Goal: Information Seeking & Learning: Find specific fact

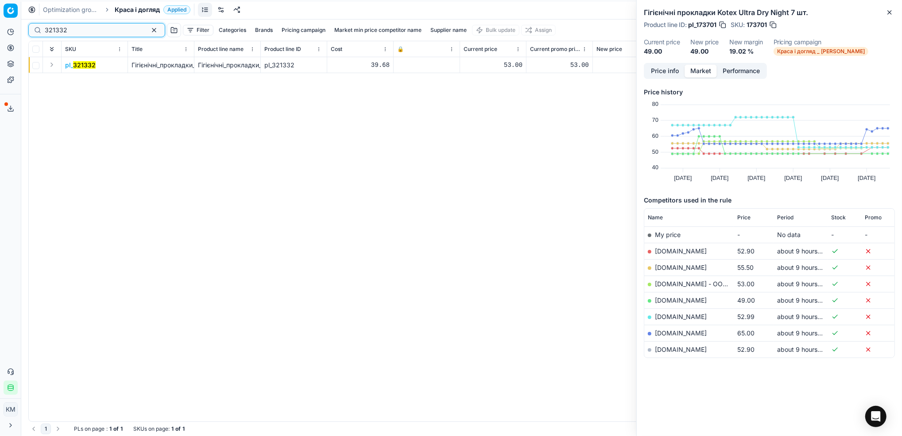
drag, startPoint x: 90, startPoint y: 31, endPoint x: 31, endPoint y: 31, distance: 58.9
click at [31, 31] on div "321332" at bounding box center [96, 30] width 137 height 14
paste input "596570"
click at [88, 66] on mark "596570" at bounding box center [84, 65] width 23 height 8
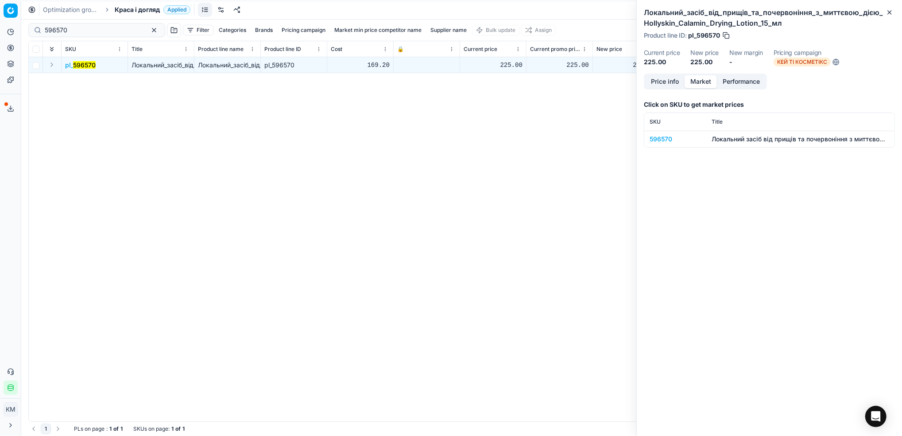
click at [667, 141] on div "596570" at bounding box center [675, 139] width 51 height 9
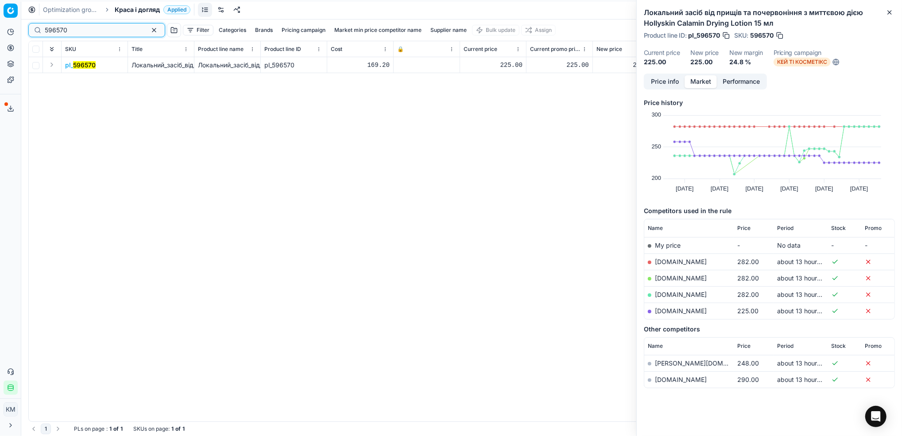
drag, startPoint x: 92, startPoint y: 33, endPoint x: 58, endPoint y: 22, distance: 35.4
click at [2, 25] on div "Pricing platform Analytics Pricing Product portfolio Templates Export service 6…" at bounding box center [451, 218] width 902 height 436
click at [87, 67] on mark "596570" at bounding box center [84, 65] width 23 height 8
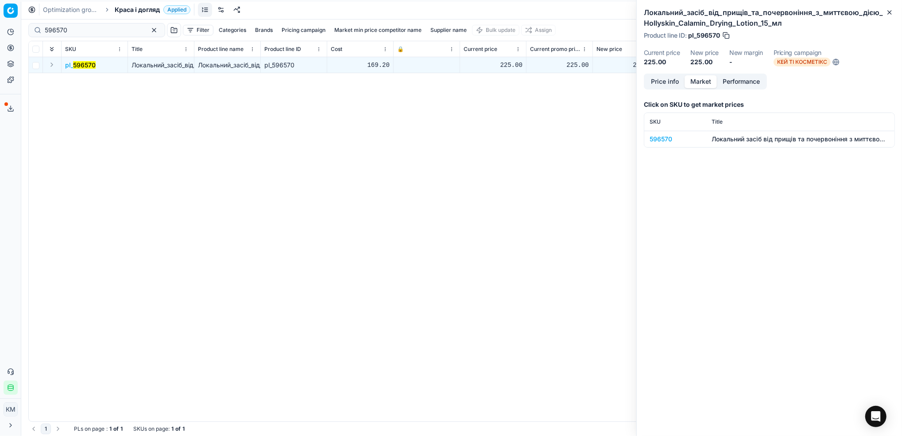
click at [659, 140] on div "596570" at bounding box center [675, 139] width 51 height 9
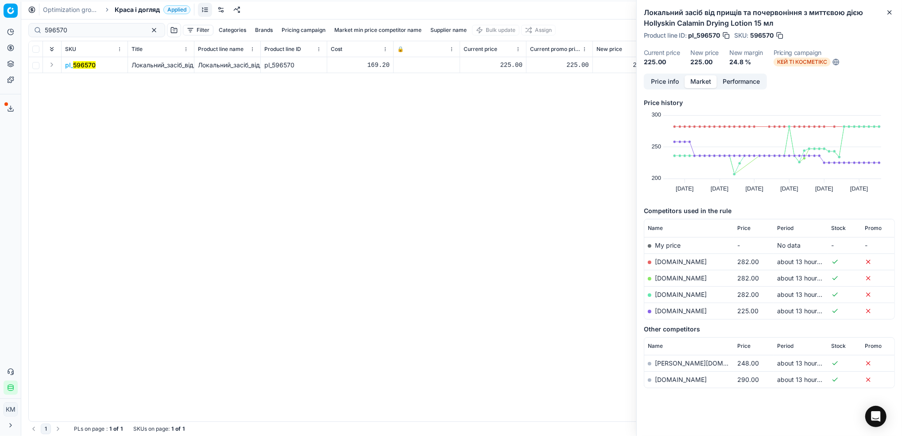
click at [678, 310] on link "[DOMAIN_NAME]" at bounding box center [681, 311] width 52 height 8
drag, startPoint x: 57, startPoint y: 30, endPoint x: 23, endPoint y: 29, distance: 33.2
click at [23, 29] on div "Pricing platform Analytics Pricing Product portfolio Templates Export service 6…" at bounding box center [451, 218] width 902 height 436
paste input "2"
click at [89, 63] on mark "596572" at bounding box center [84, 65] width 23 height 8
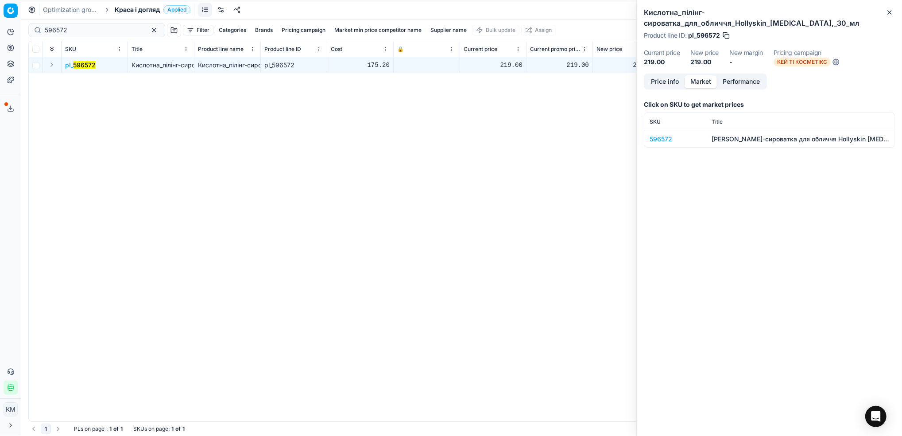
click at [662, 136] on div "596572" at bounding box center [675, 139] width 51 height 9
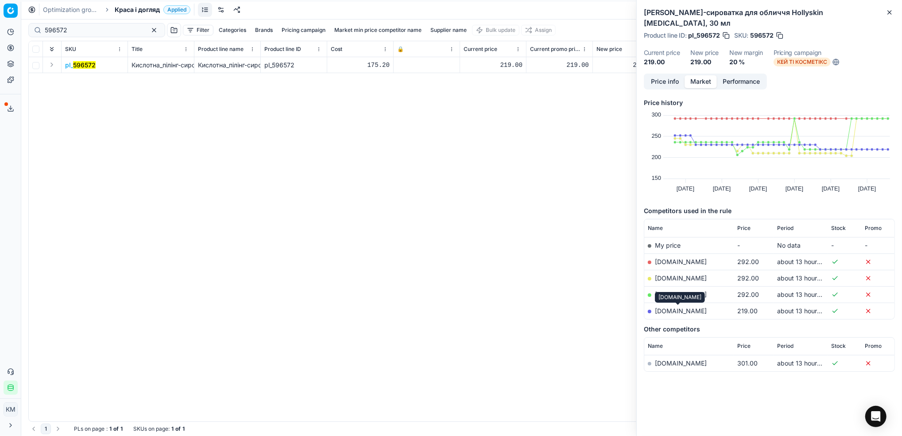
click at [685, 311] on link "[DOMAIN_NAME]" at bounding box center [681, 311] width 52 height 8
drag, startPoint x: 96, startPoint y: 34, endPoint x: 18, endPoint y: 26, distance: 78.3
click at [17, 27] on div "Pricing platform Analytics Pricing Product portfolio Templates Export service 6…" at bounding box center [451, 218] width 902 height 436
paste input "388"
click at [86, 65] on mark "596388" at bounding box center [84, 65] width 23 height 8
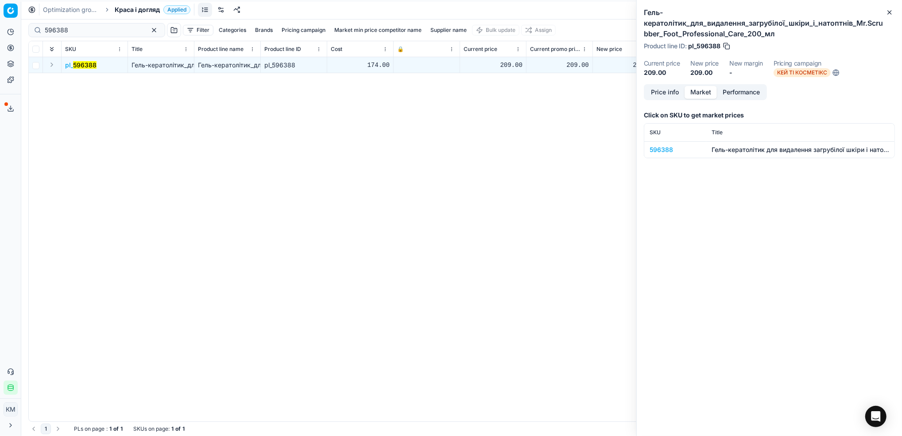
click at [667, 155] on td "596388" at bounding box center [675, 149] width 62 height 16
click at [666, 147] on div "596388" at bounding box center [675, 149] width 51 height 9
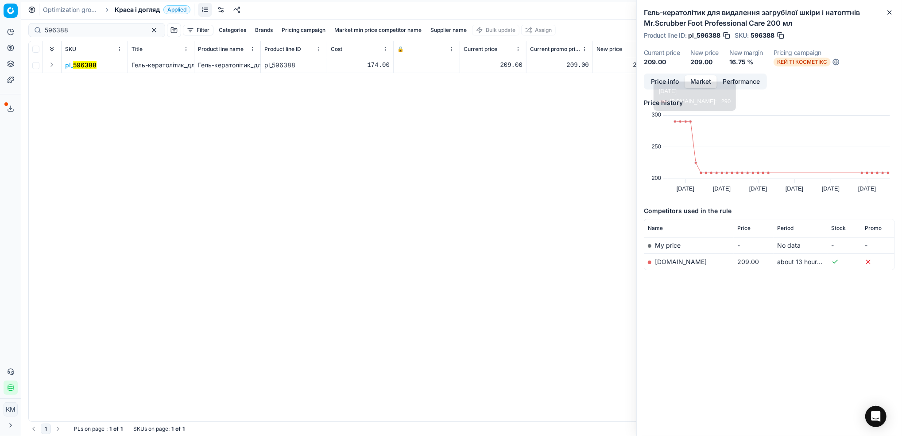
click at [671, 260] on link "[DOMAIN_NAME]" at bounding box center [681, 262] width 52 height 8
drag, startPoint x: 80, startPoint y: 31, endPoint x: 17, endPoint y: 29, distance: 62.9
click at [17, 29] on div "Pricing platform Analytics Pricing Product portfolio Templates Export service 6…" at bounding box center [451, 218] width 902 height 436
paste input "1290775"
click at [88, 68] on mark "1290775" at bounding box center [85, 65] width 25 height 8
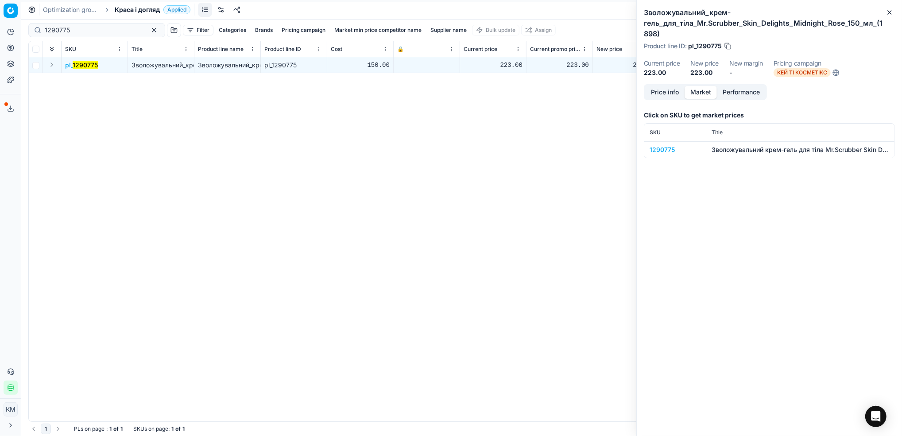
click at [662, 150] on div "1290775" at bounding box center [675, 149] width 51 height 9
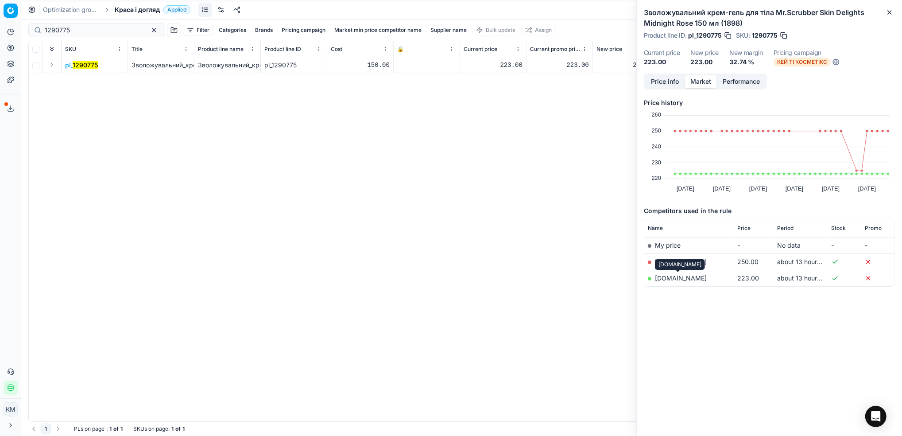
click at [678, 279] on link "[DOMAIN_NAME]" at bounding box center [681, 278] width 52 height 8
drag, startPoint x: 92, startPoint y: 33, endPoint x: 16, endPoint y: 25, distance: 76.6
click at [16, 25] on div "Pricing platform Analytics Pricing Product portfolio Templates Export service 6…" at bounding box center [451, 218] width 902 height 436
drag, startPoint x: 78, startPoint y: 31, endPoint x: 13, endPoint y: 18, distance: 66.4
click at [10, 19] on div "Pricing platform Analytics Pricing Product portfolio Templates Export service 6…" at bounding box center [451, 218] width 902 height 436
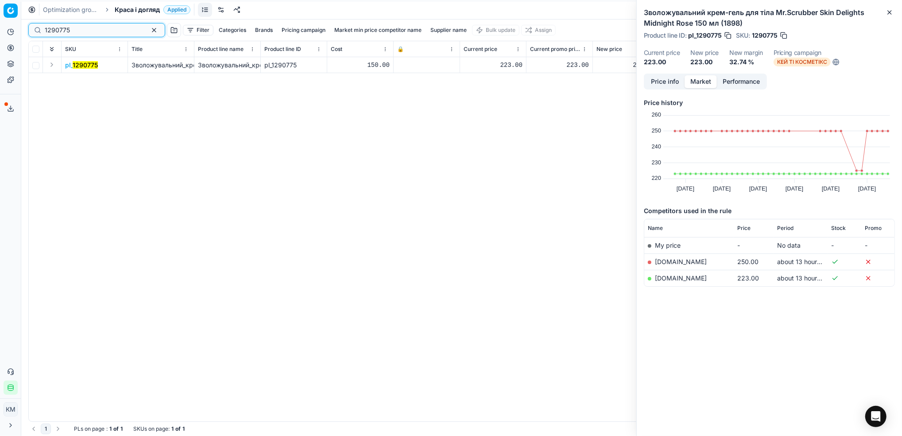
paste input "_650166"
click at [48, 34] on input "_650166" at bounding box center [93, 30] width 97 height 9
click at [88, 68] on mark "650166" at bounding box center [84, 65] width 22 height 8
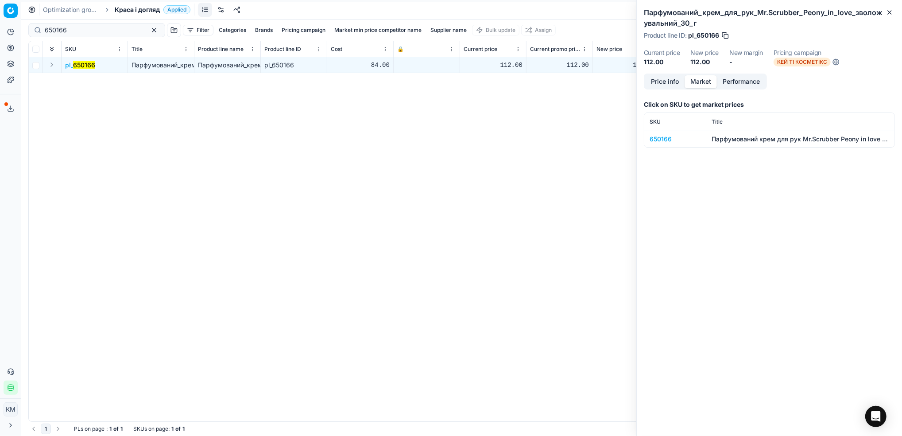
click at [664, 139] on div "650166" at bounding box center [675, 139] width 51 height 9
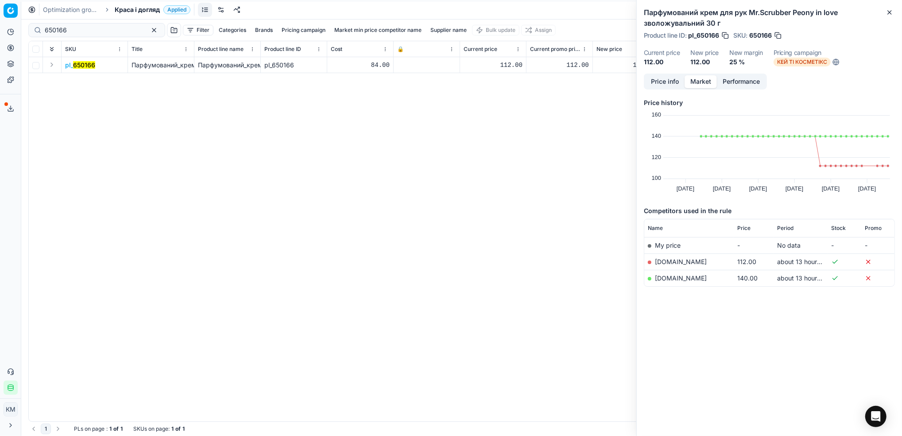
click at [667, 258] on link "[DOMAIN_NAME]" at bounding box center [681, 262] width 52 height 8
drag, startPoint x: 28, startPoint y: 26, endPoint x: 15, endPoint y: 26, distance: 13.7
click at [15, 26] on div "Pricing platform Analytics Pricing Product portfolio Templates Export service 6…" at bounding box center [451, 218] width 902 height 436
paste input "1062303"
click at [87, 61] on mark "1062303" at bounding box center [86, 65] width 27 height 8
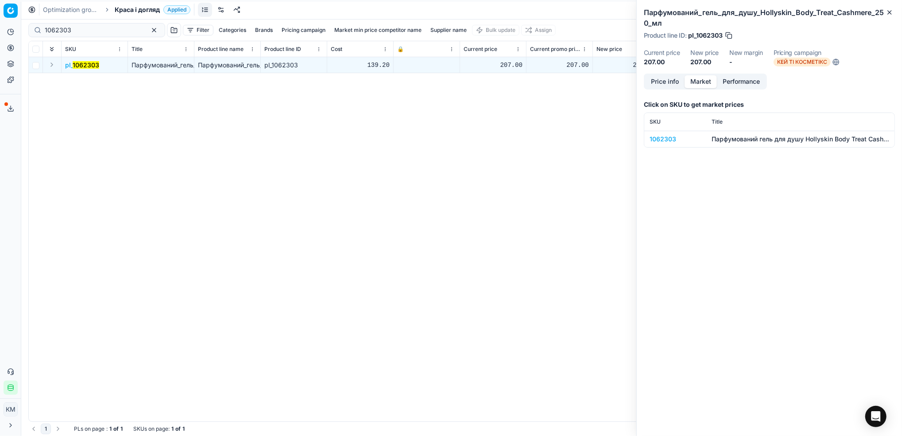
click at [656, 141] on div "1062303" at bounding box center [675, 139] width 51 height 9
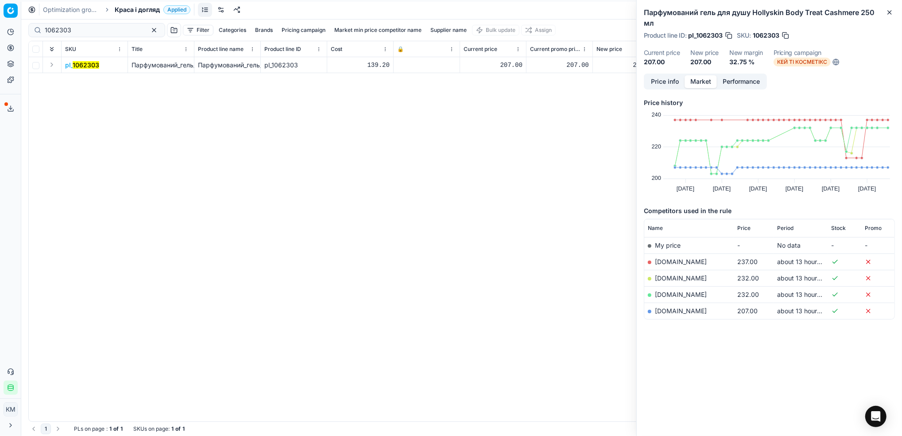
click at [661, 312] on link "[DOMAIN_NAME]" at bounding box center [681, 311] width 52 height 8
drag, startPoint x: 84, startPoint y: 35, endPoint x: 0, endPoint y: 24, distance: 84.8
click at [0, 24] on div "Pricing platform Analytics Pricing Product portfolio Templates Export service 6…" at bounding box center [451, 218] width 902 height 436
paste input "0"
type input "1062300"
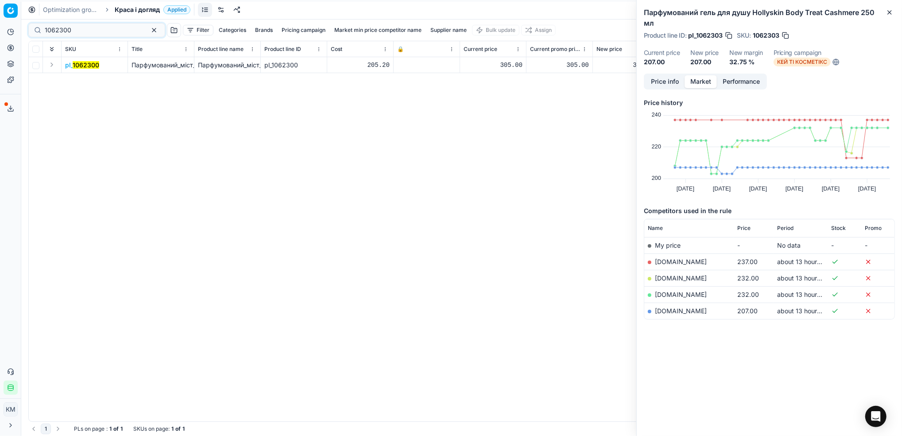
click at [94, 63] on mark "1062300" at bounding box center [86, 65] width 27 height 8
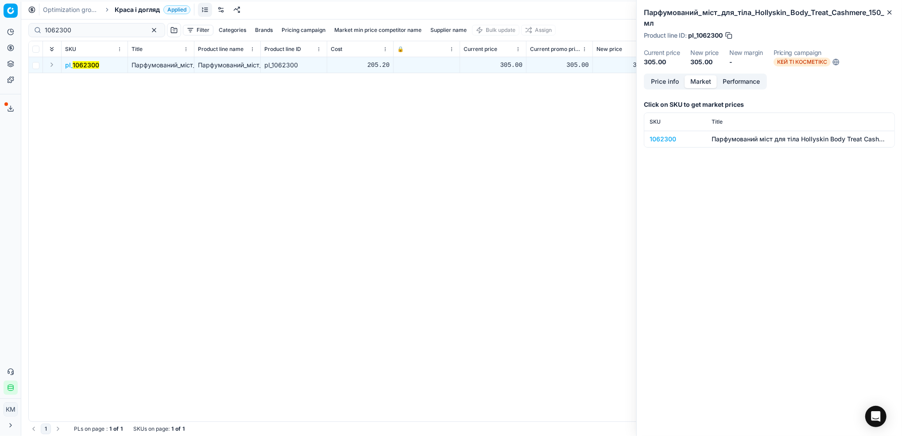
click at [658, 143] on td "1062300" at bounding box center [675, 139] width 62 height 16
click at [661, 140] on div "1062300" at bounding box center [675, 139] width 51 height 9
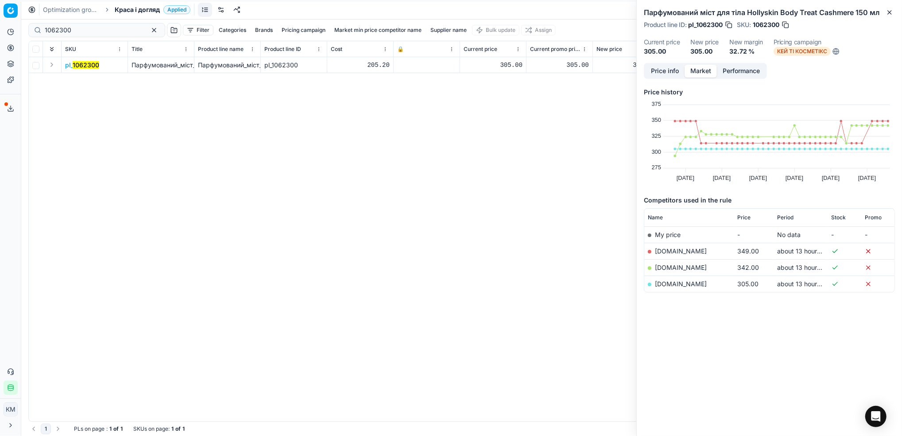
click at [675, 283] on link "[DOMAIN_NAME]" at bounding box center [681, 284] width 52 height 8
